Goal: Information Seeking & Learning: Understand process/instructions

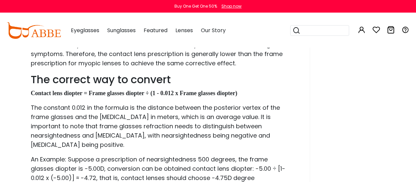
scroll to position [929, 0]
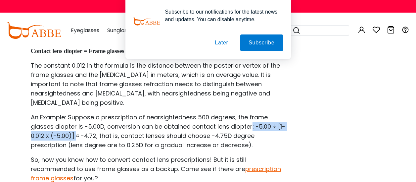
drag, startPoint x: 251, startPoint y: 116, endPoint x: 76, endPoint y: 127, distance: 174.9
click at [76, 127] on p "An Example: Suppose a prescription of nearsightedness 500 degrees, the frame gl…" at bounding box center [160, 130] width 258 height 37
copy p ": -5.00 ÷ [1-0.012 x (-5.00)]"
click at [217, 38] on button "Later" at bounding box center [221, 42] width 30 height 17
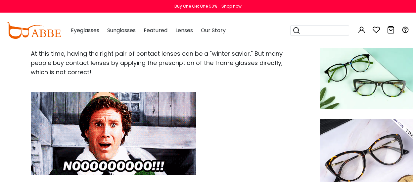
scroll to position [0, 0]
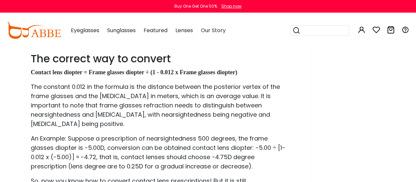
scroll to position [876, 0]
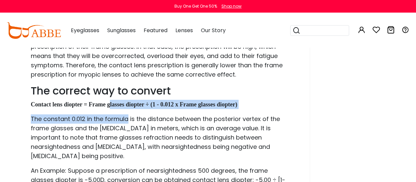
drag, startPoint x: 109, startPoint y: 96, endPoint x: 129, endPoint y: 102, distance: 20.4
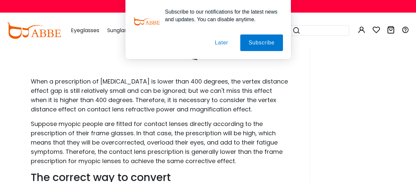
scroll to position [777, 0]
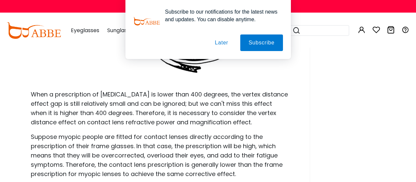
click at [224, 43] on button "Later" at bounding box center [221, 42] width 30 height 17
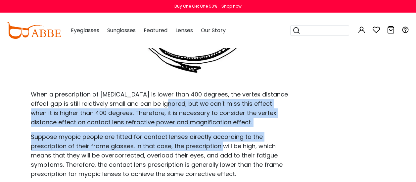
drag, startPoint x: 168, startPoint y: 97, endPoint x: 222, endPoint y: 132, distance: 64.2
drag, startPoint x: 222, startPoint y: 132, endPoint x: 215, endPoint y: 137, distance: 8.4
click at [215, 137] on p "Suppose myopic people are fitted for contact lenses directly according to the p…" at bounding box center [160, 155] width 258 height 46
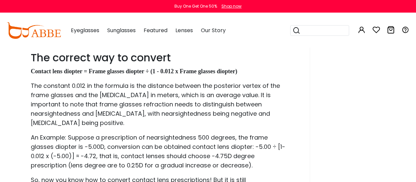
scroll to position [810, 0]
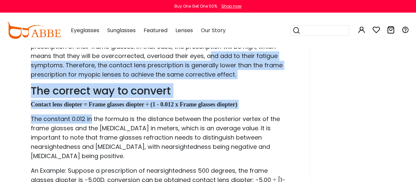
drag, startPoint x: 207, startPoint y: 113, endPoint x: 92, endPoint y: 106, distance: 115.6
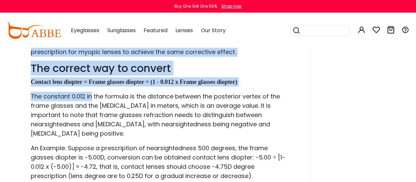
scroll to position [876, 0]
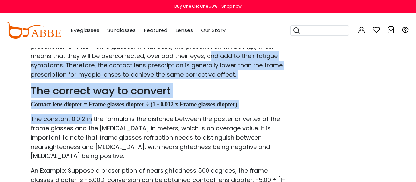
click at [216, 101] on strong "Contact lens diopter = Frame glasses diopter ÷ (1 - 0.012 x Frame glasses diopt…" at bounding box center [134, 104] width 206 height 7
click at [249, 100] on p "Contact lens diopter = Frame glasses diopter ÷ (1 - 0.012 x Frame glasses diopt…" at bounding box center [160, 104] width 258 height 9
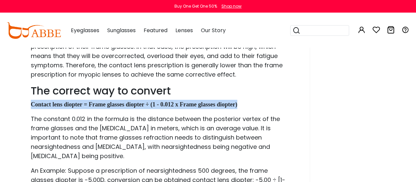
drag, startPoint x: 239, startPoint y: 96, endPoint x: 17, endPoint y: 96, distance: 222.9
copy strong "Contact lens diopter = Frame glasses diopter ÷ (1 - 0.012 x Frame glasses diopt…"
